Goal: Information Seeking & Learning: Learn about a topic

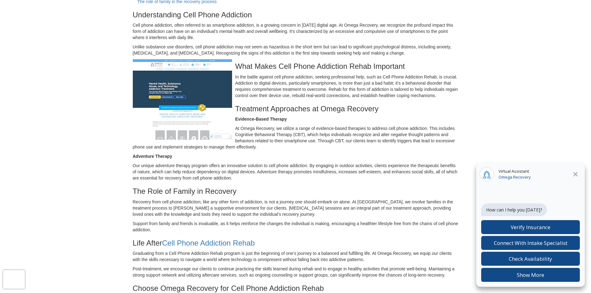
scroll to position [124, 0]
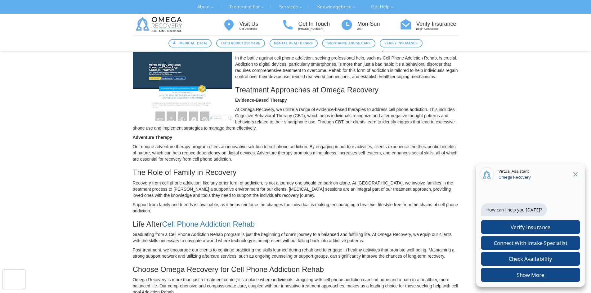
click at [582, 171] on div "Virtual Assistant Omega Recovery" at bounding box center [530, 175] width 109 height 24
click at [575, 176] on icon "Close" at bounding box center [574, 174] width 7 height 7
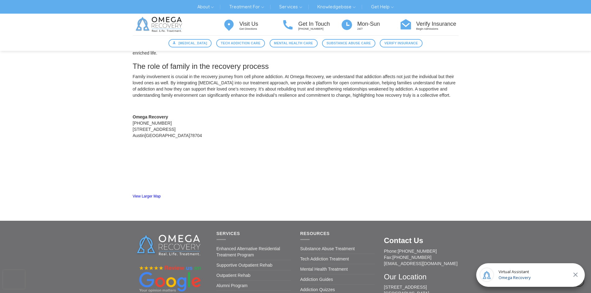
scroll to position [620, 0]
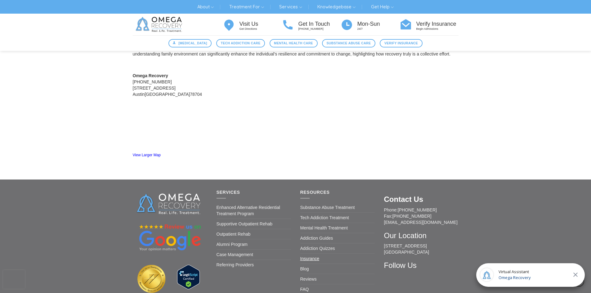
click at [309, 259] on link "Insurance" at bounding box center [309, 259] width 19 height 10
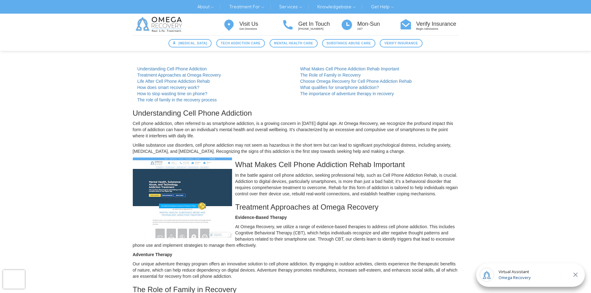
scroll to position [0, 0]
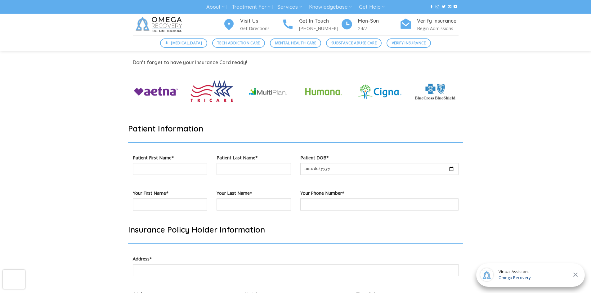
scroll to position [165, 0]
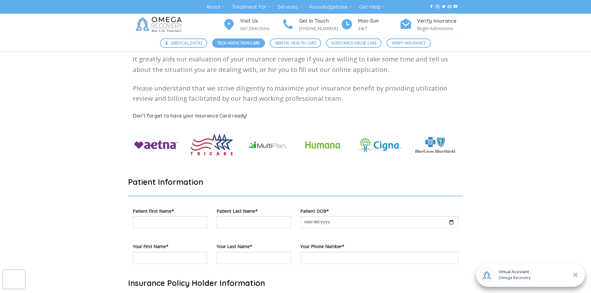
click at [222, 44] on span "Tech Addiction Care" at bounding box center [238, 43] width 43 height 6
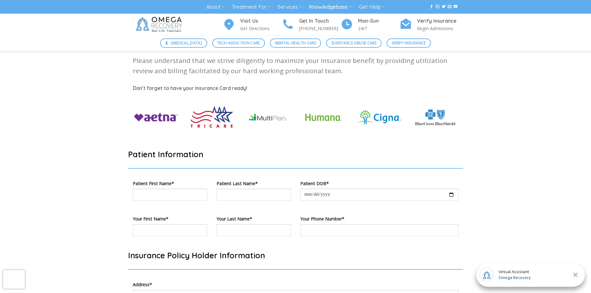
scroll to position [207, 0]
